Goal: Download file/media

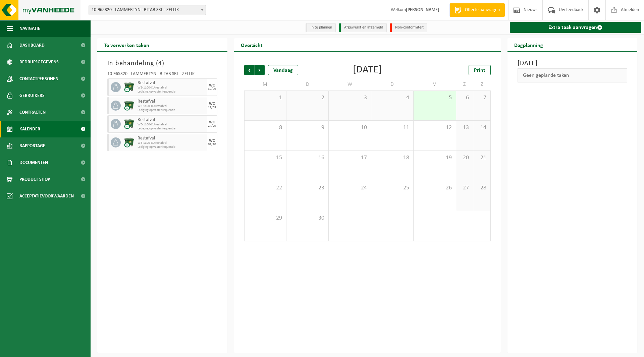
click at [53, 9] on img at bounding box center [40, 10] width 81 height 20
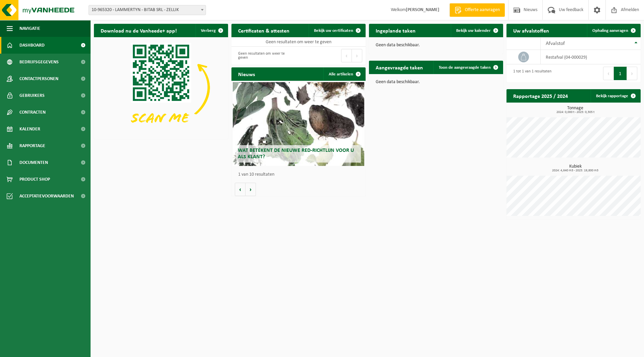
click at [159, 7] on span "10-965320 - LAMMERTYN - BITAB SRL - ZELLIK" at bounding box center [147, 9] width 117 height 9
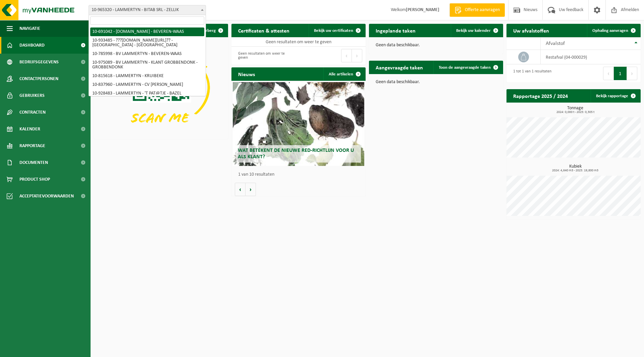
select select "3258"
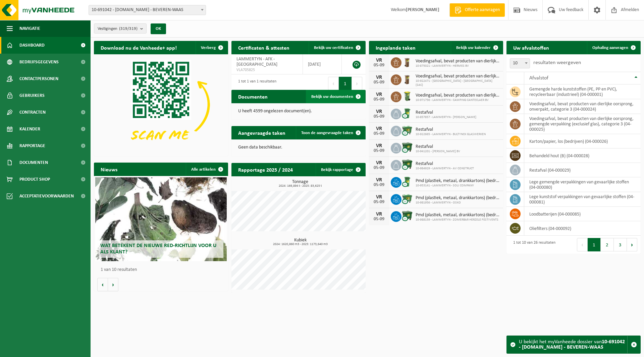
click at [334, 98] on span "Bekijk uw documenten" at bounding box center [332, 97] width 42 height 4
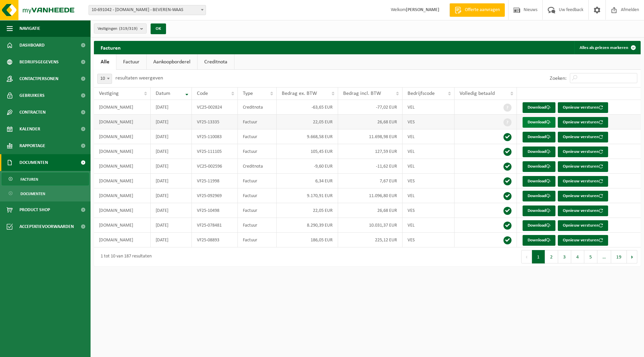
click at [528, 121] on link "Download" at bounding box center [539, 122] width 33 height 11
click at [537, 107] on link "Download" at bounding box center [539, 107] width 33 height 11
